Goal: Task Accomplishment & Management: Manage account settings

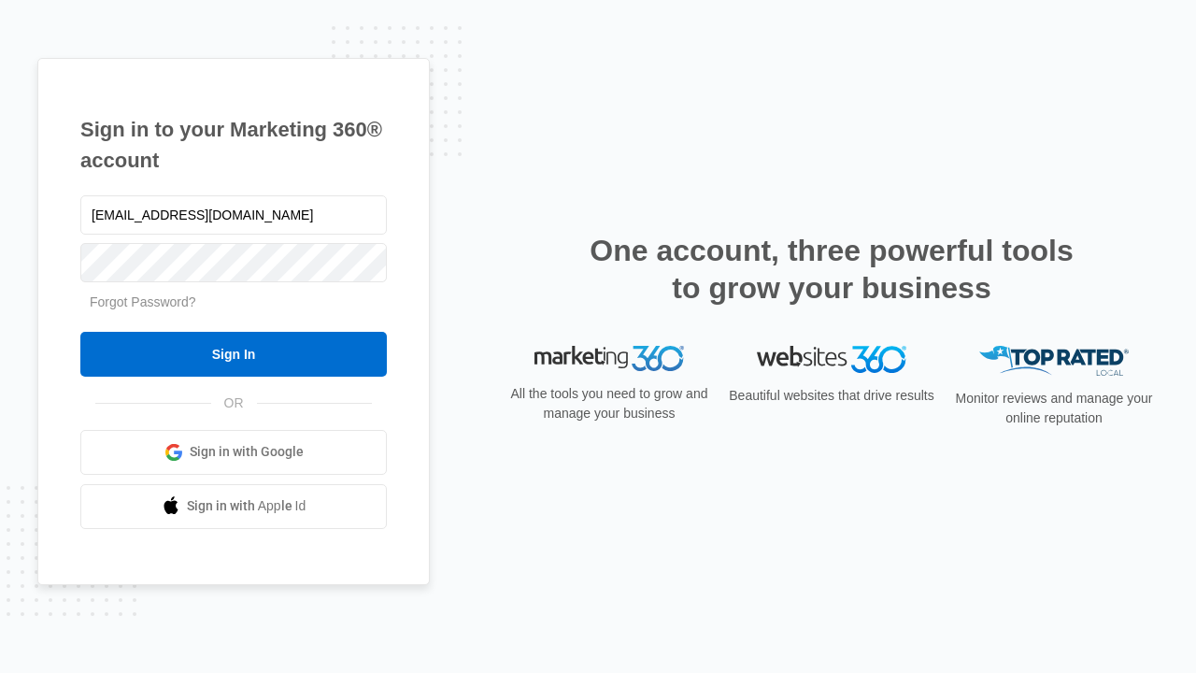
type input "[EMAIL_ADDRESS][DOMAIN_NAME]"
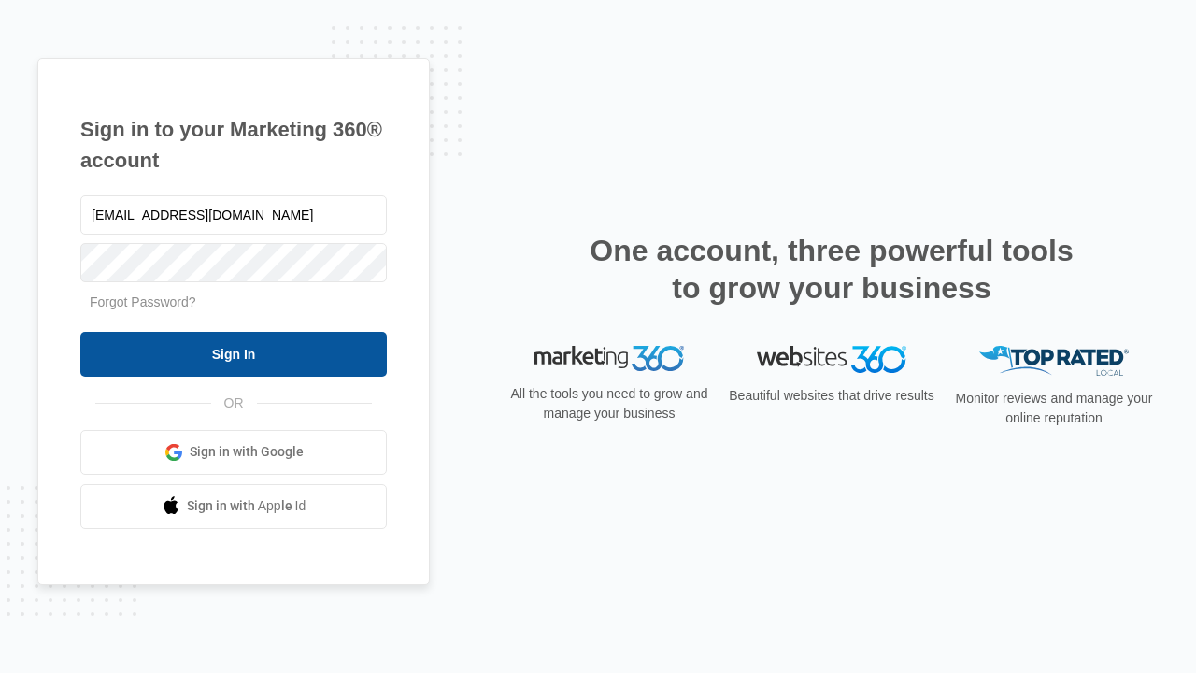
click at [234, 353] on input "Sign In" at bounding box center [233, 354] width 306 height 45
